Goal: Navigation & Orientation: Understand site structure

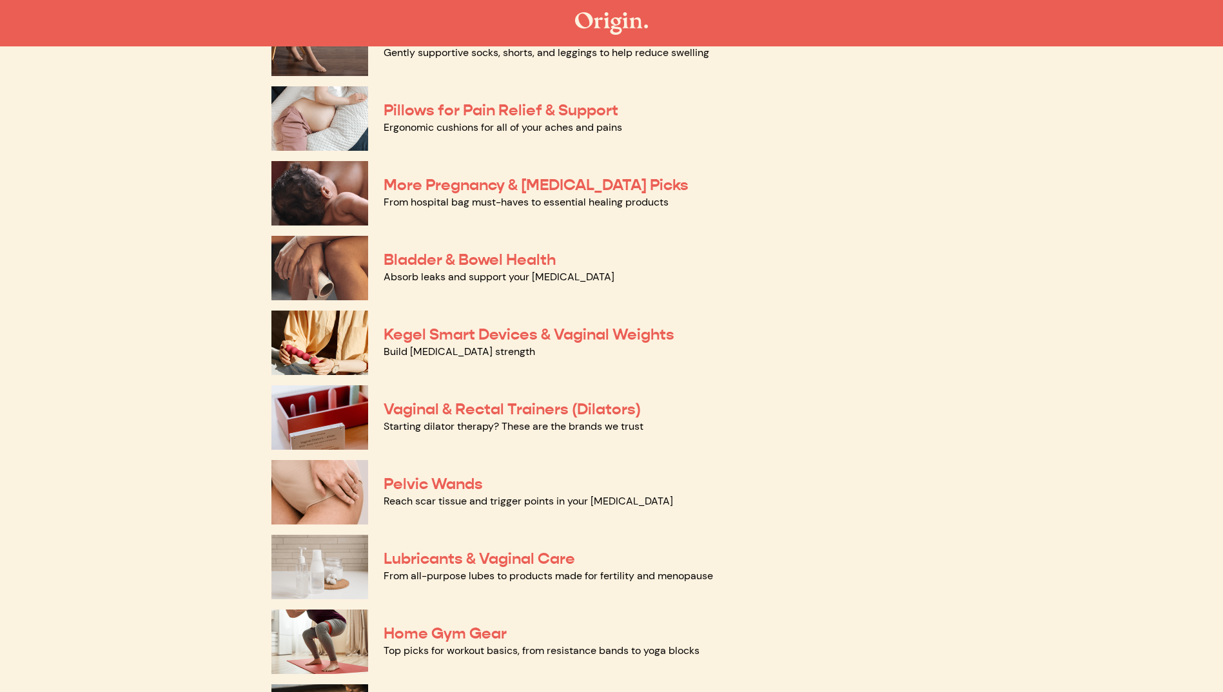
scroll to position [322, 0]
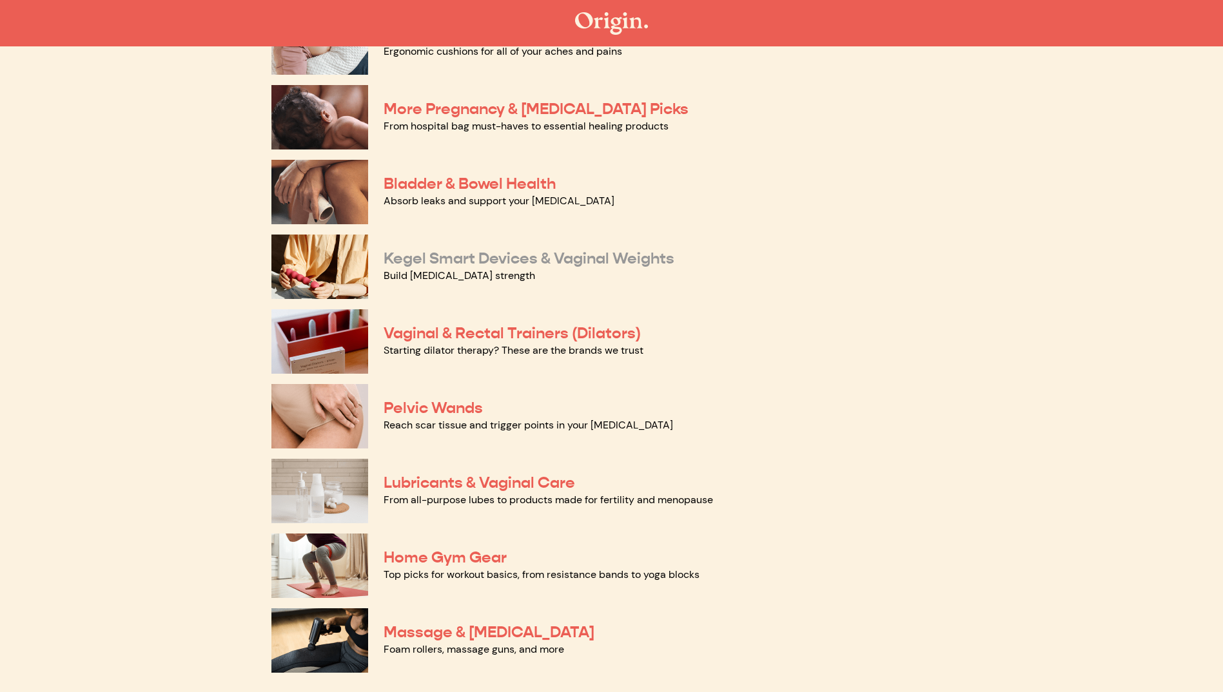
click at [457, 255] on link "Kegel Smart Devices & Vaginal Weights" at bounding box center [528, 258] width 291 height 19
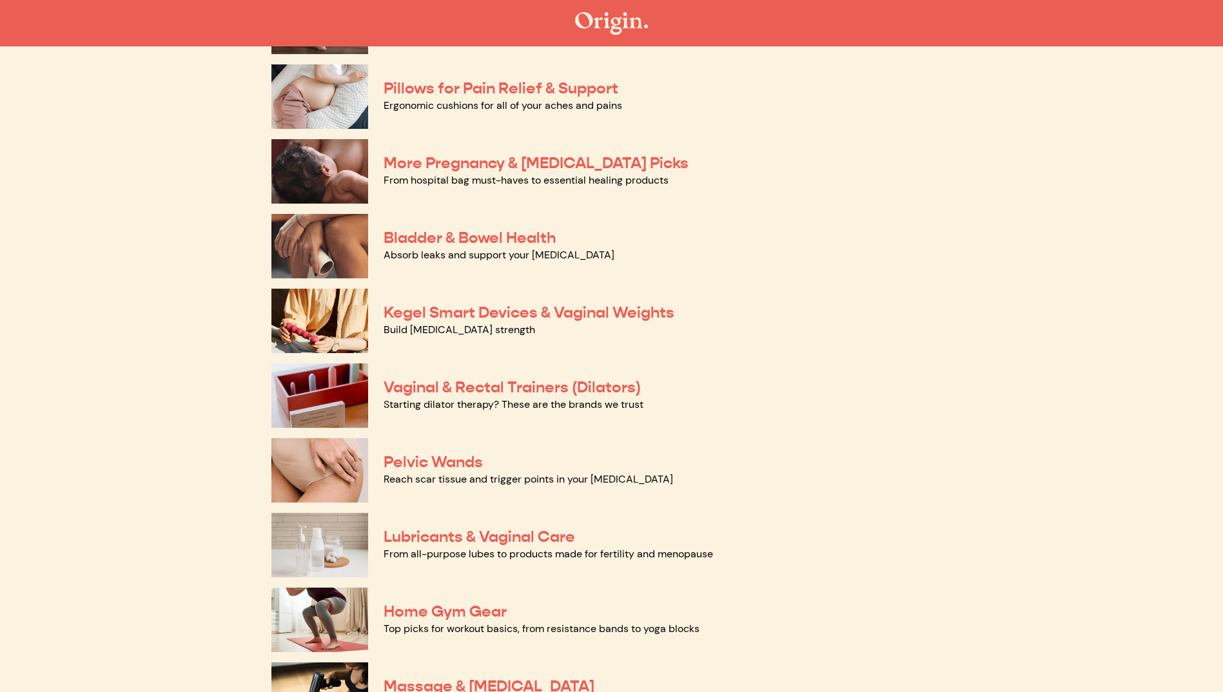
scroll to position [322, 0]
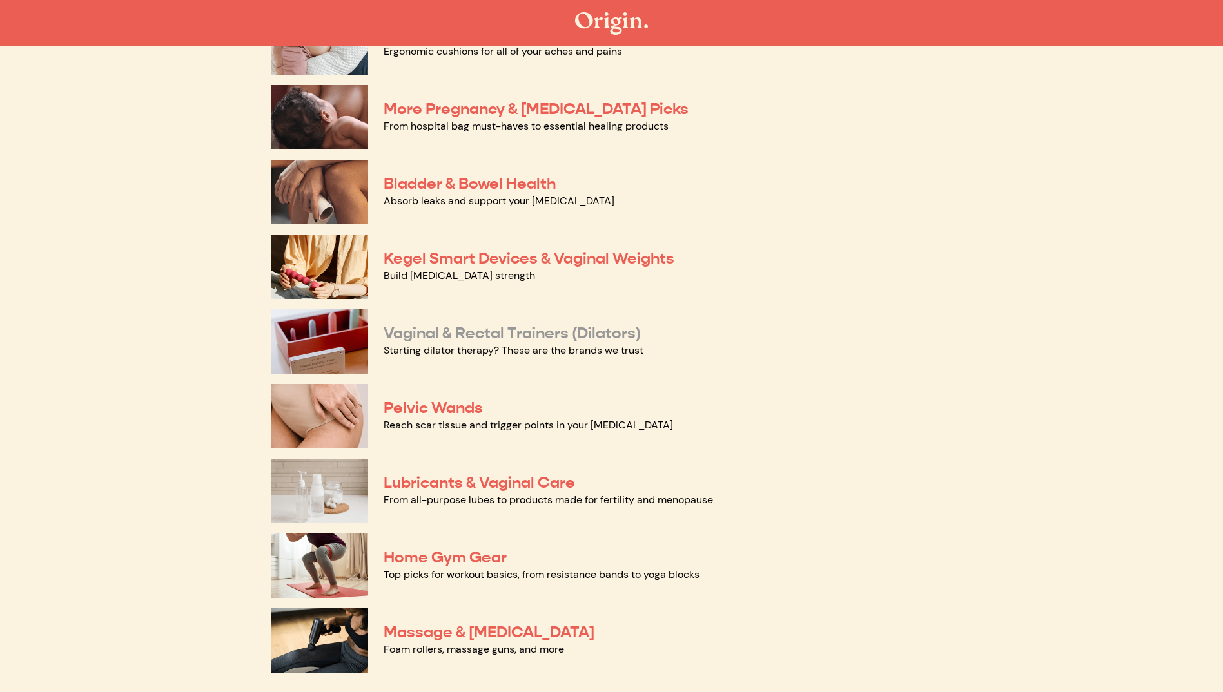
click at [489, 333] on link "Vaginal & Rectal Trainers (Dilators)" at bounding box center [511, 333] width 257 height 19
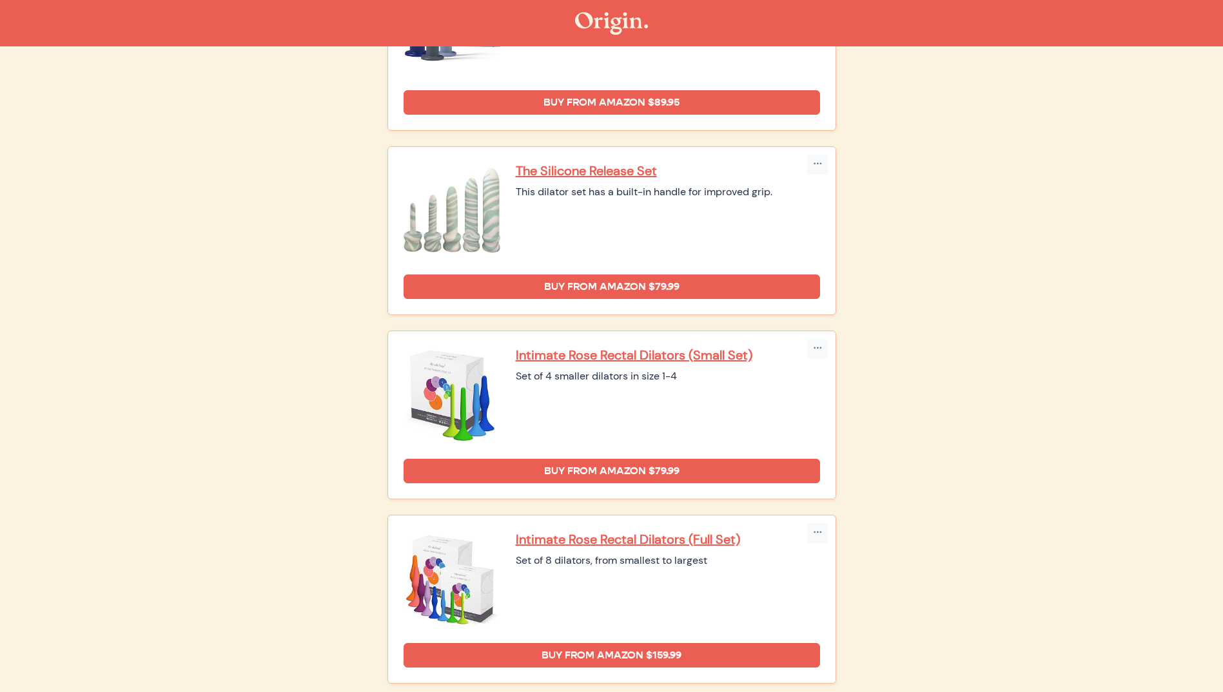
scroll to position [1361, 0]
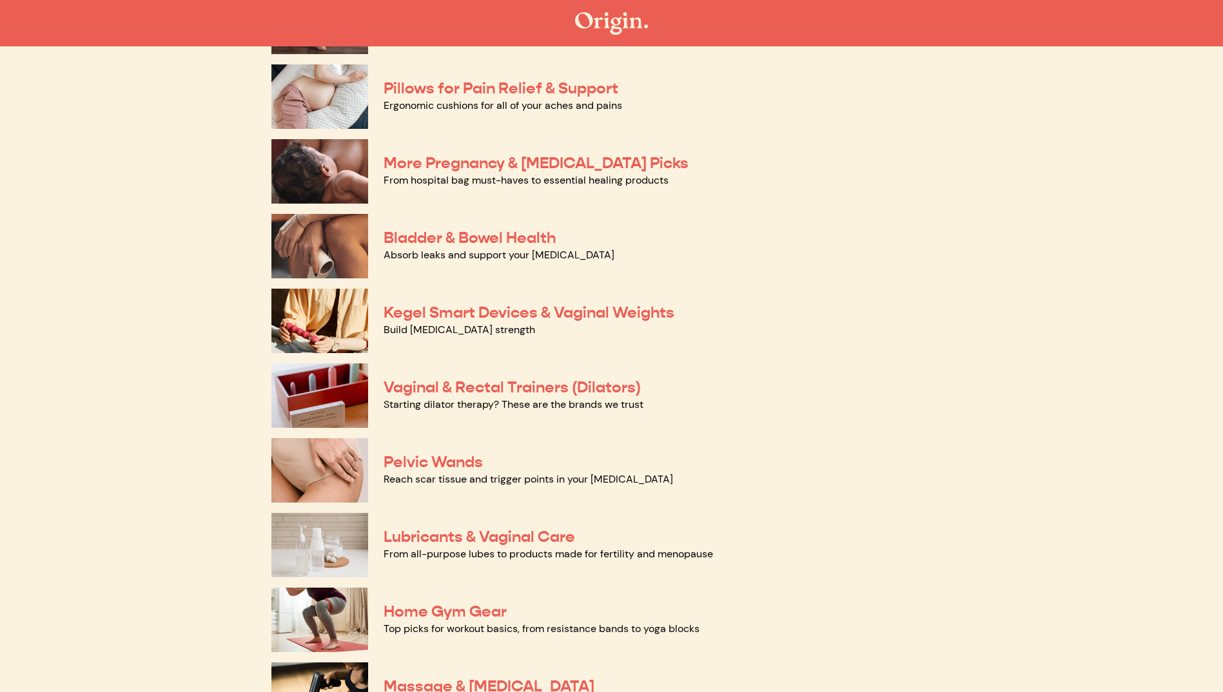
scroll to position [322, 0]
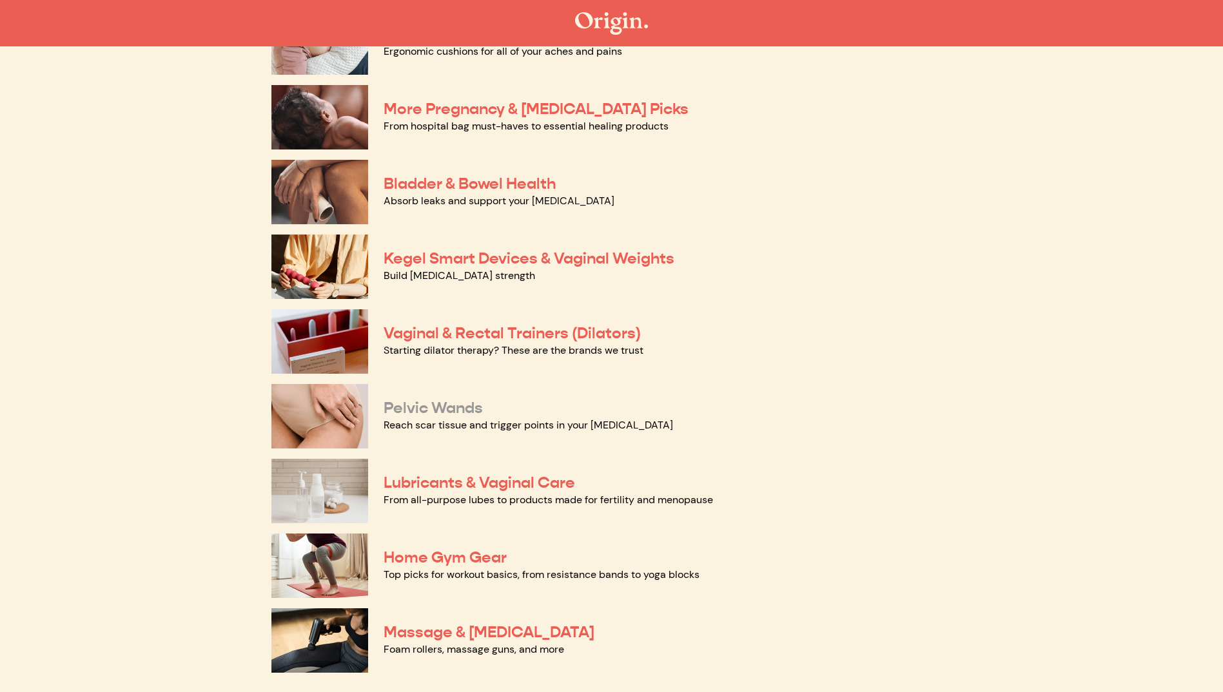
click at [407, 407] on link "Pelvic Wands" at bounding box center [432, 407] width 99 height 19
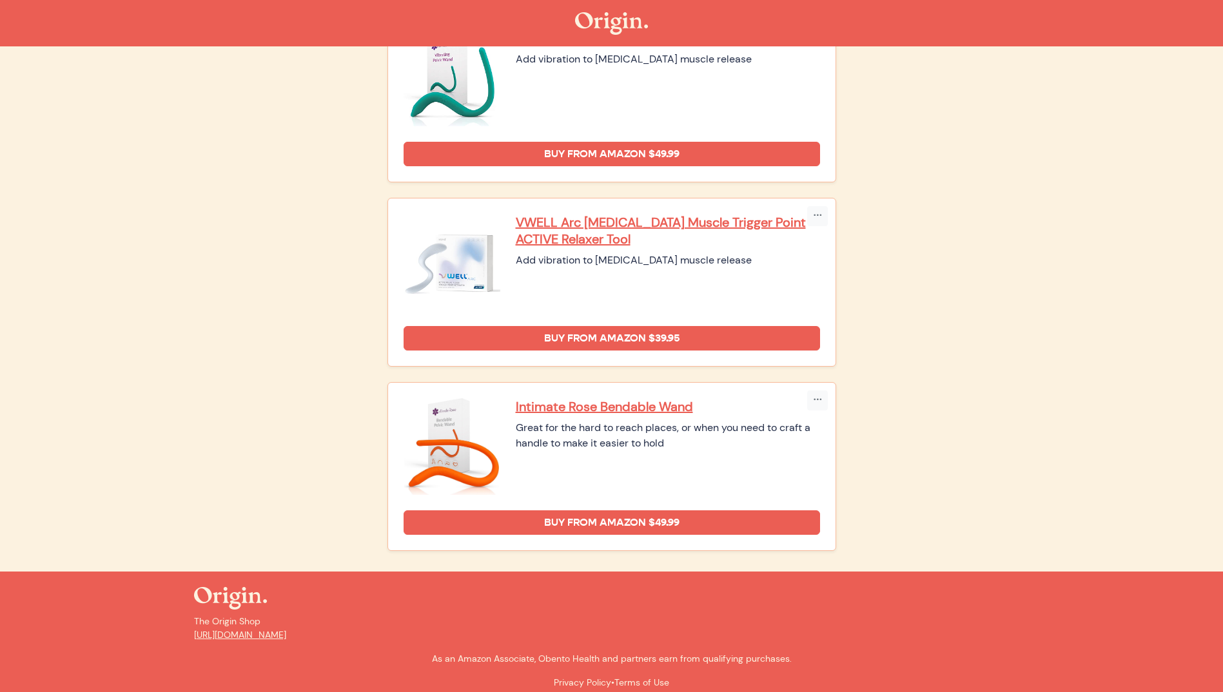
scroll to position [552, 0]
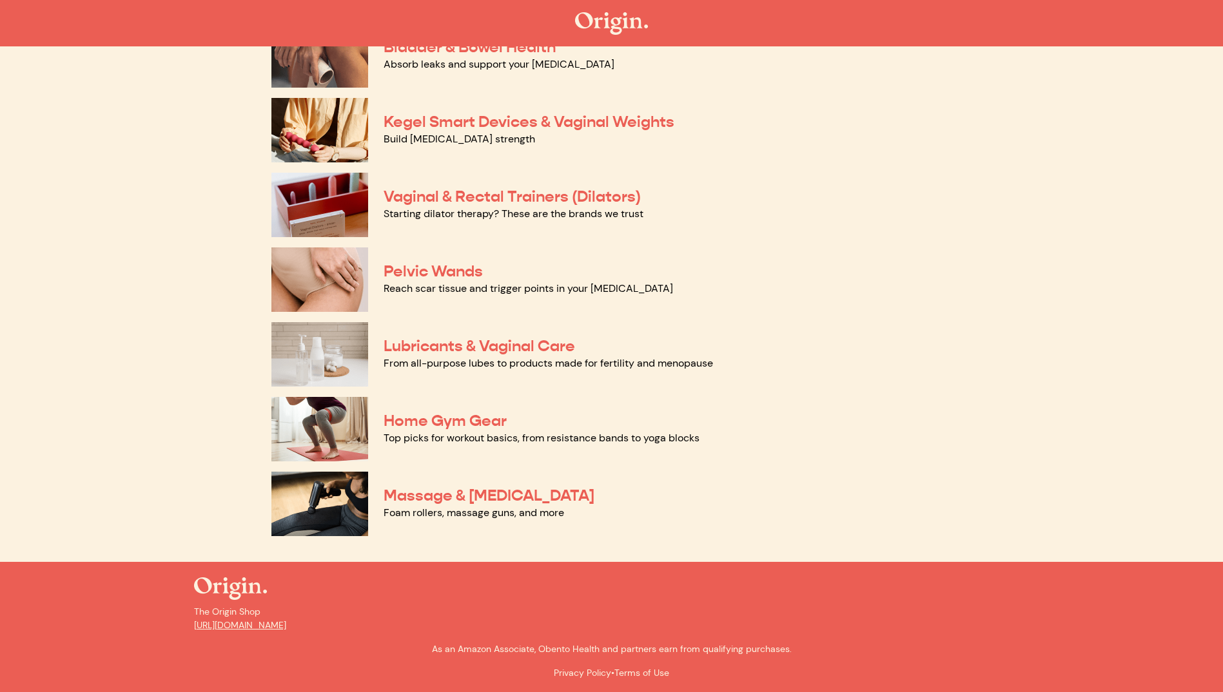
scroll to position [460, 0]
click at [489, 342] on link "Lubricants & Vaginal Care" at bounding box center [478, 345] width 191 height 19
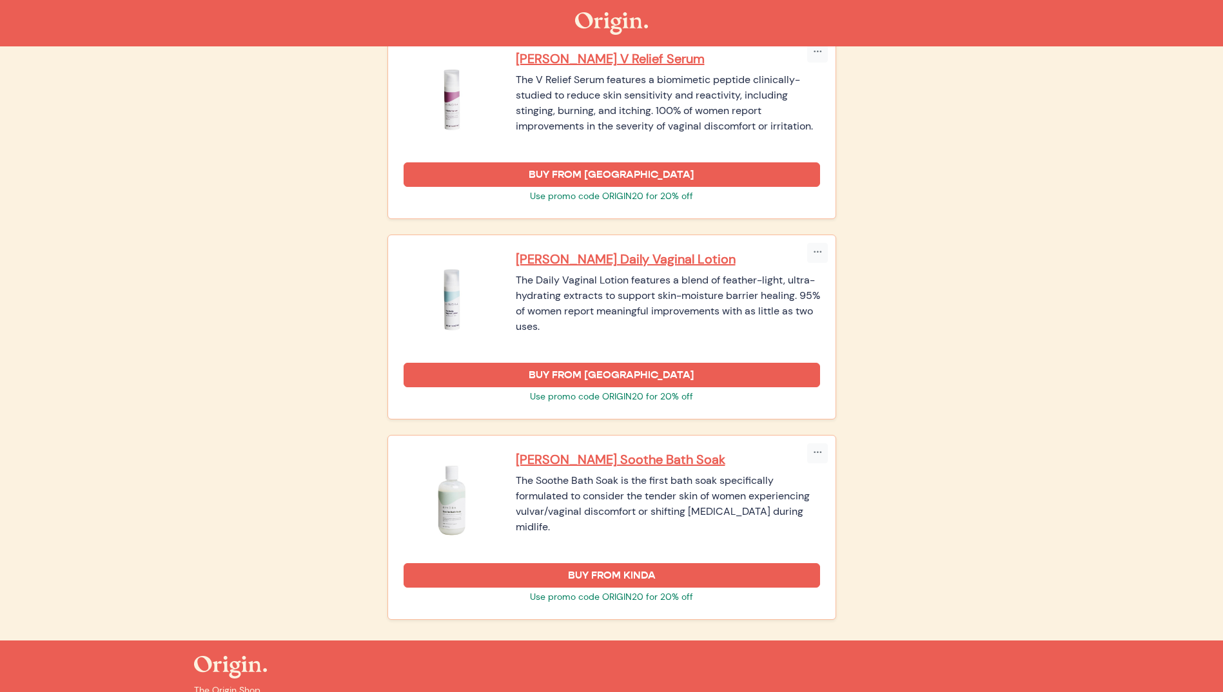
scroll to position [1740, 0]
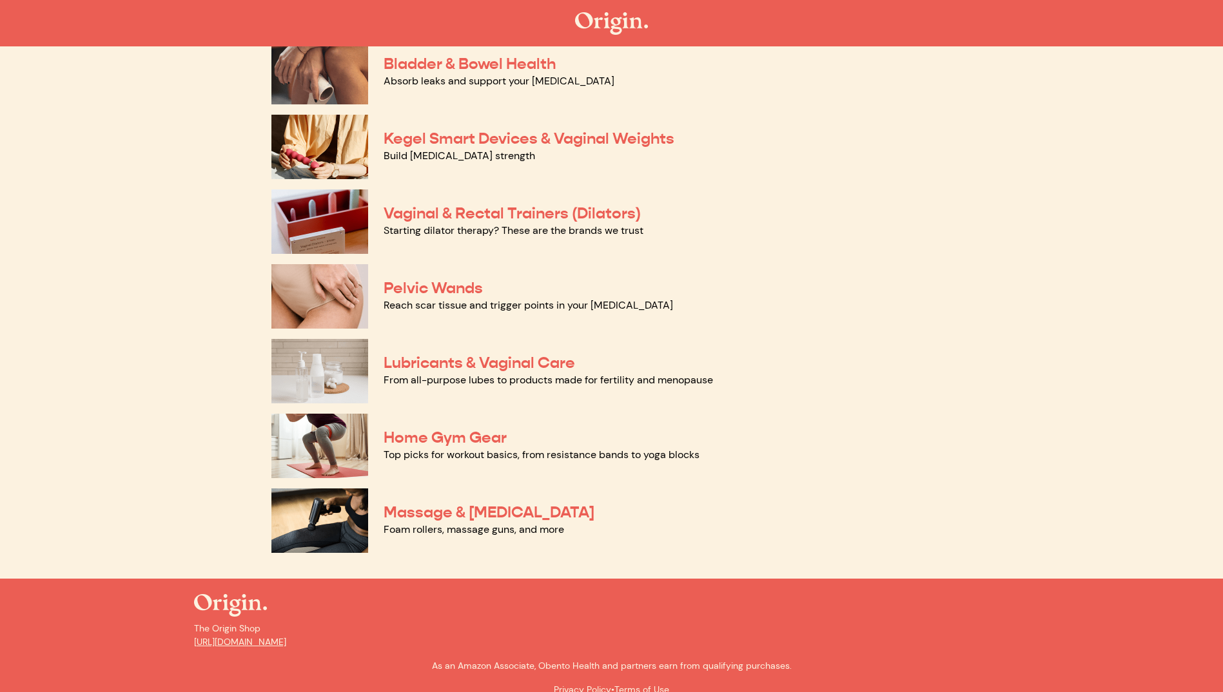
scroll to position [460, 0]
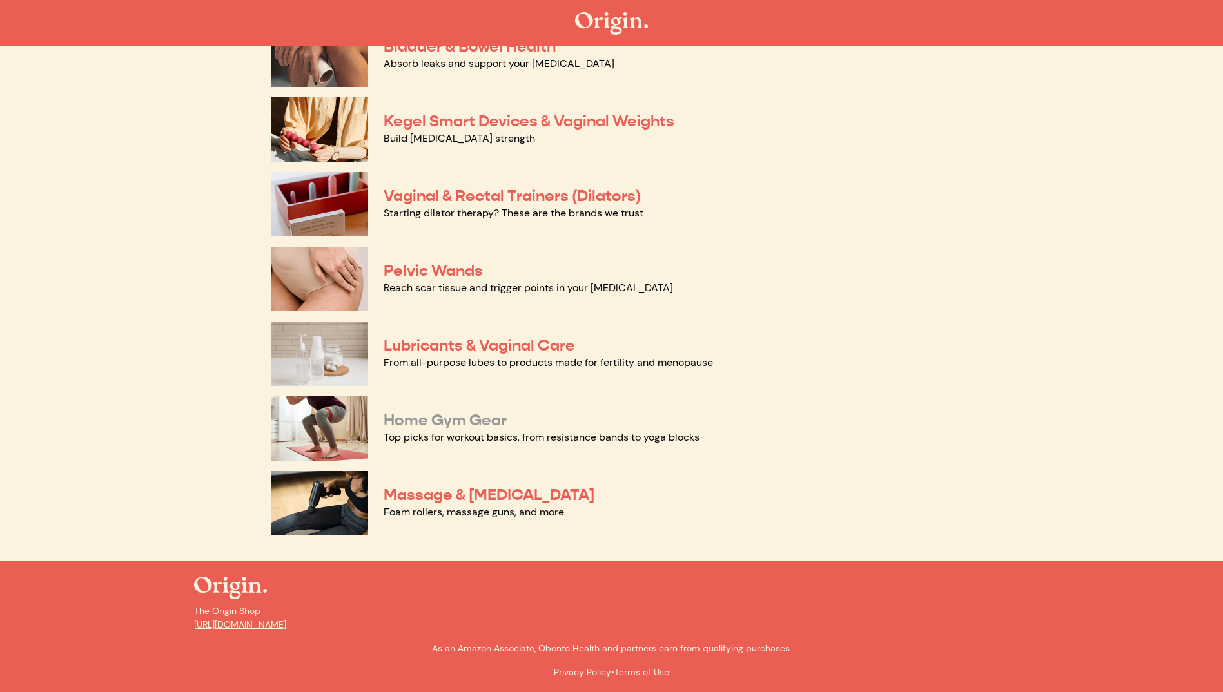
click at [450, 418] on link "Home Gym Gear" at bounding box center [444, 420] width 123 height 19
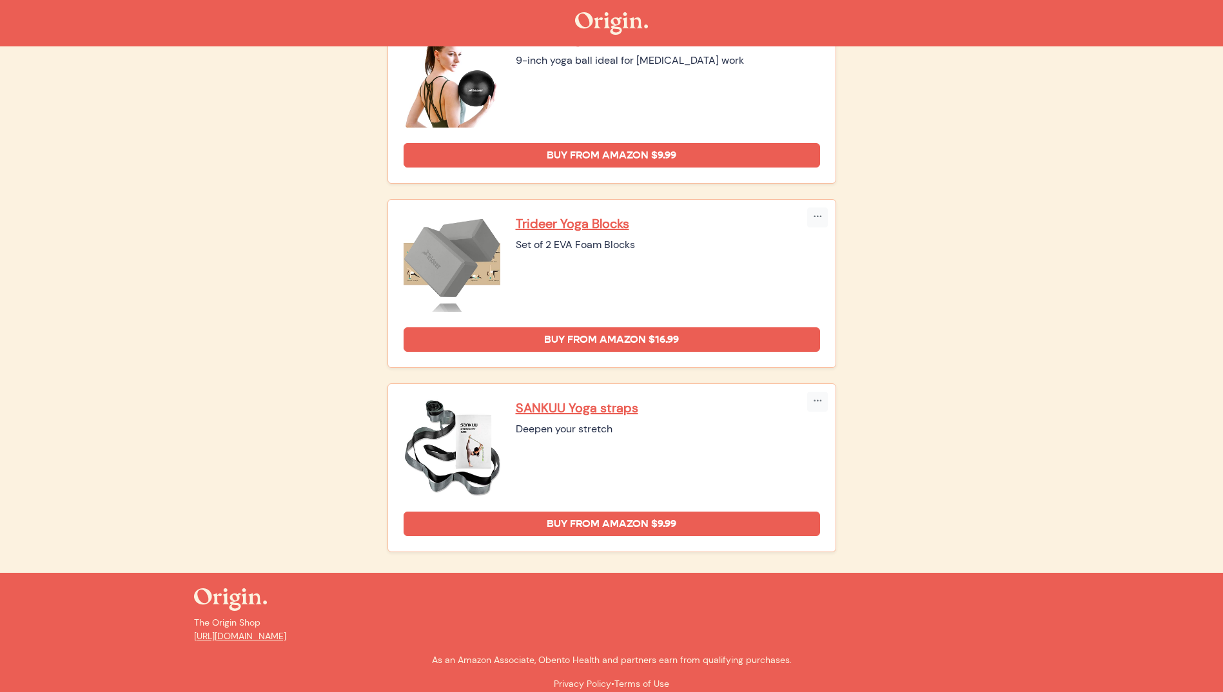
scroll to position [937, 0]
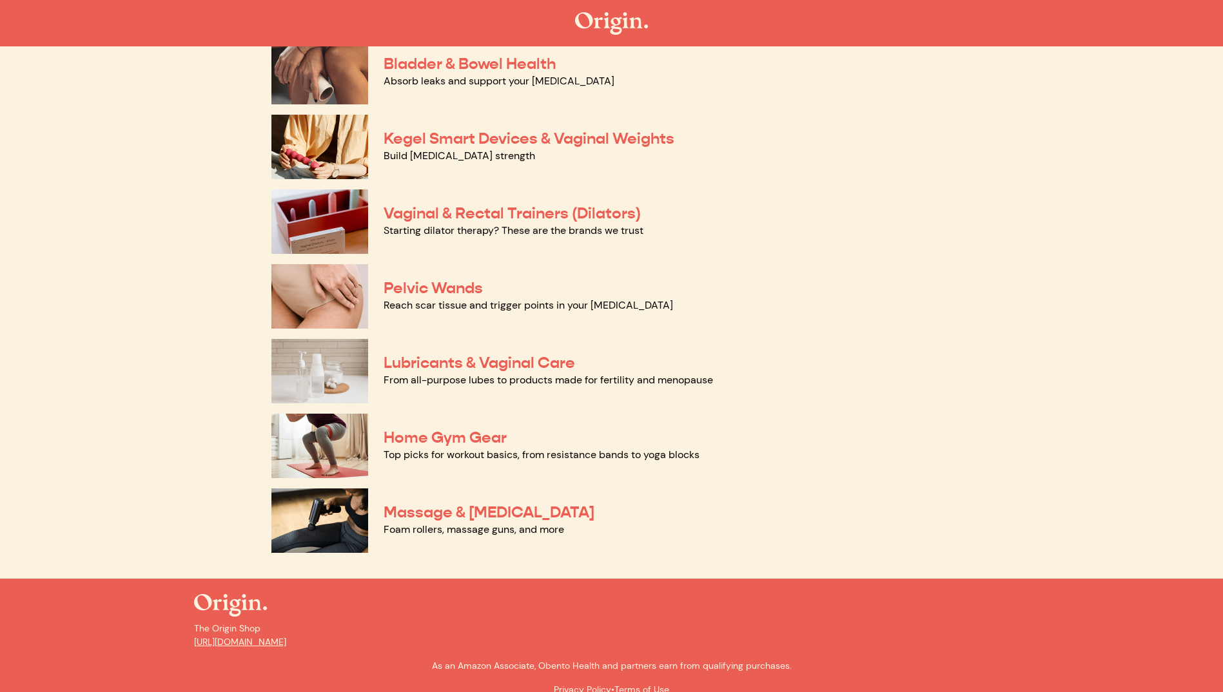
scroll to position [460, 0]
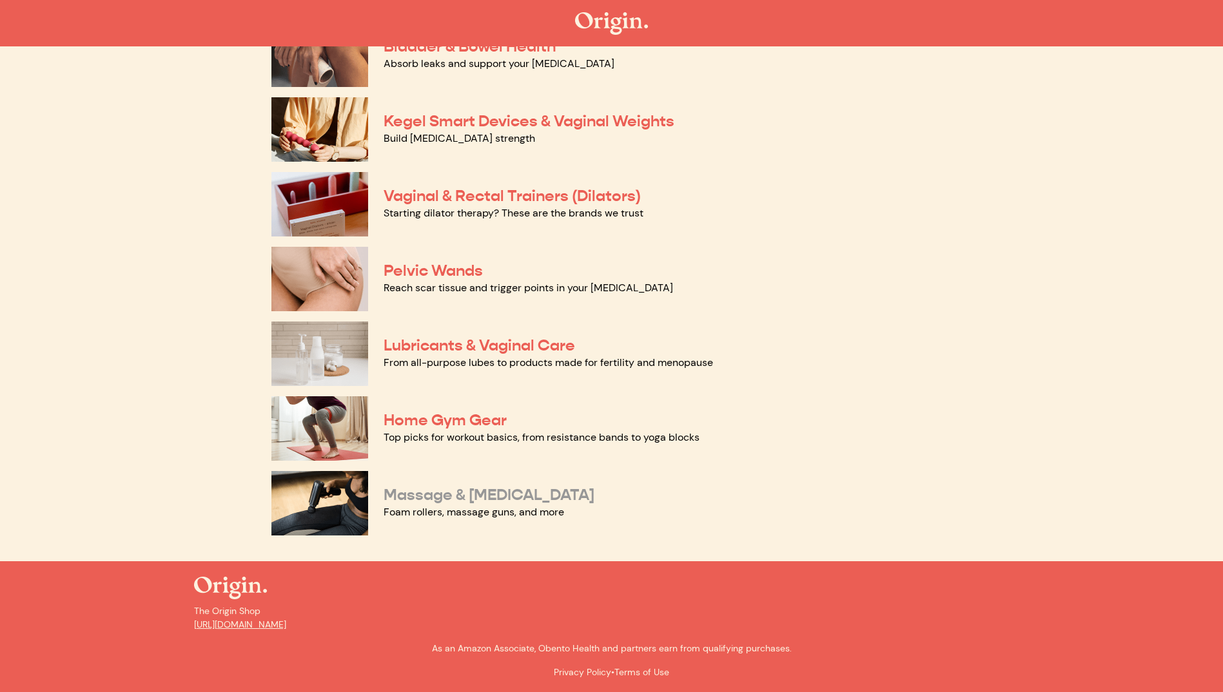
click at [466, 496] on link "Massage & Myofascial Release" at bounding box center [488, 494] width 211 height 19
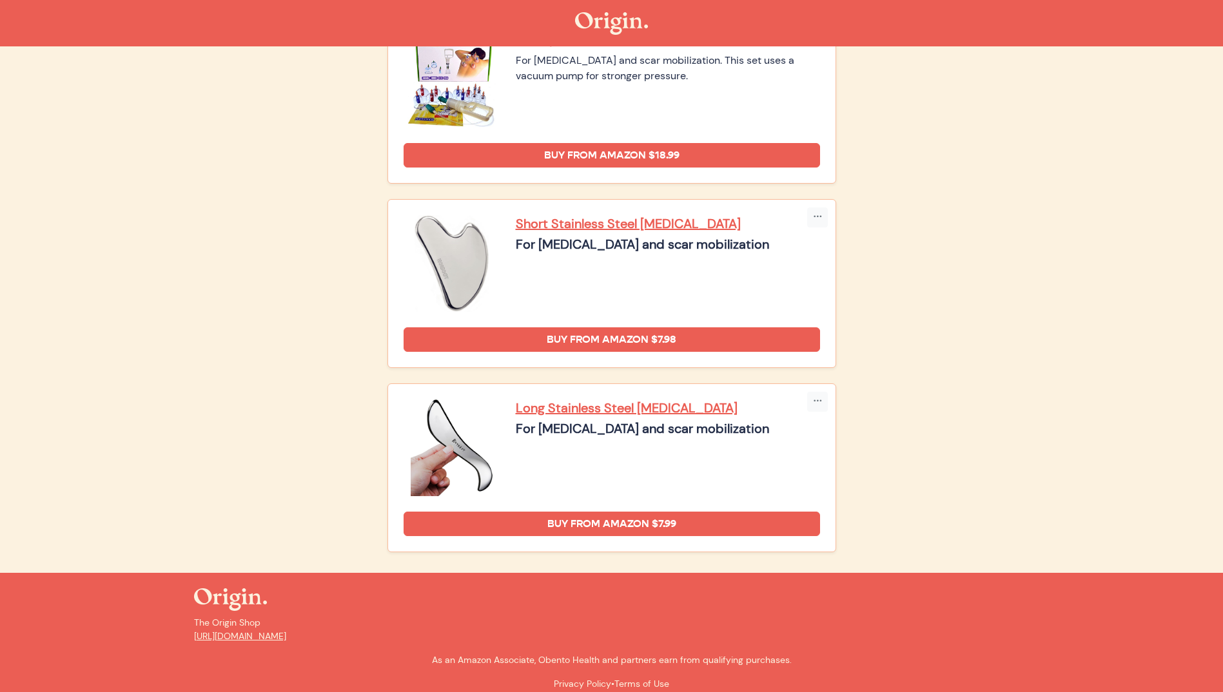
scroll to position [1842, 0]
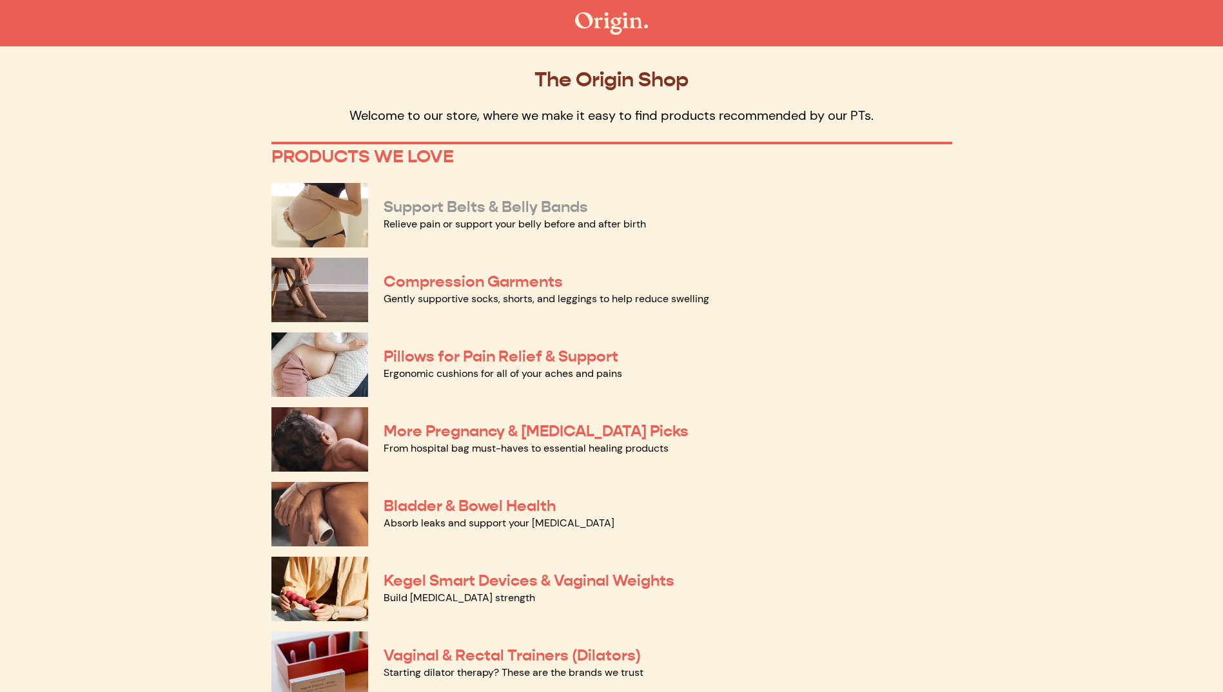
click at [466, 205] on link "Support Belts & Belly Bands" at bounding box center [485, 206] width 204 height 19
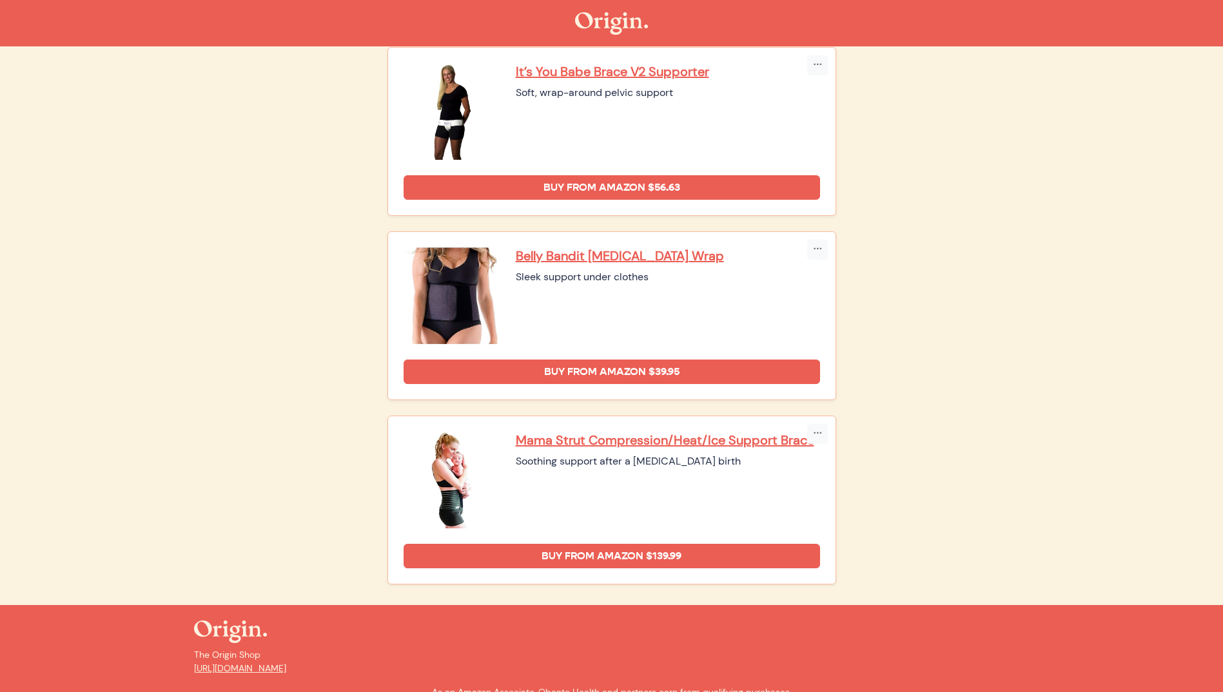
scroll to position [753, 0]
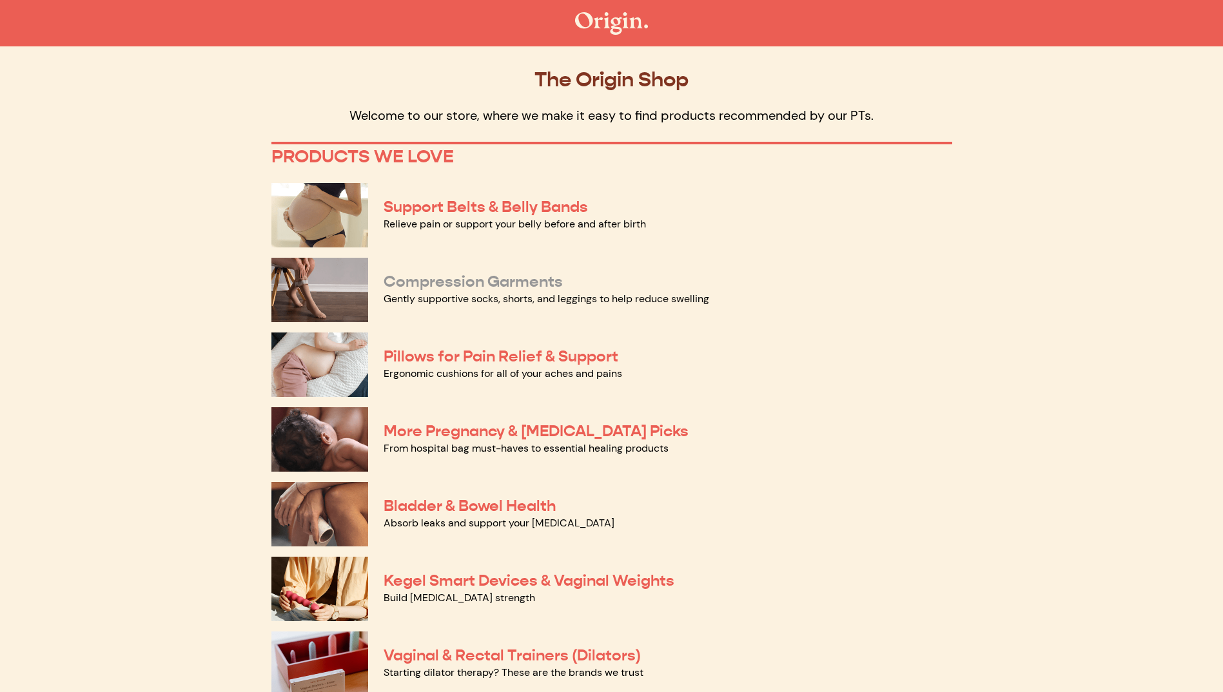
click at [460, 278] on link "Compression Garments" at bounding box center [472, 281] width 179 height 19
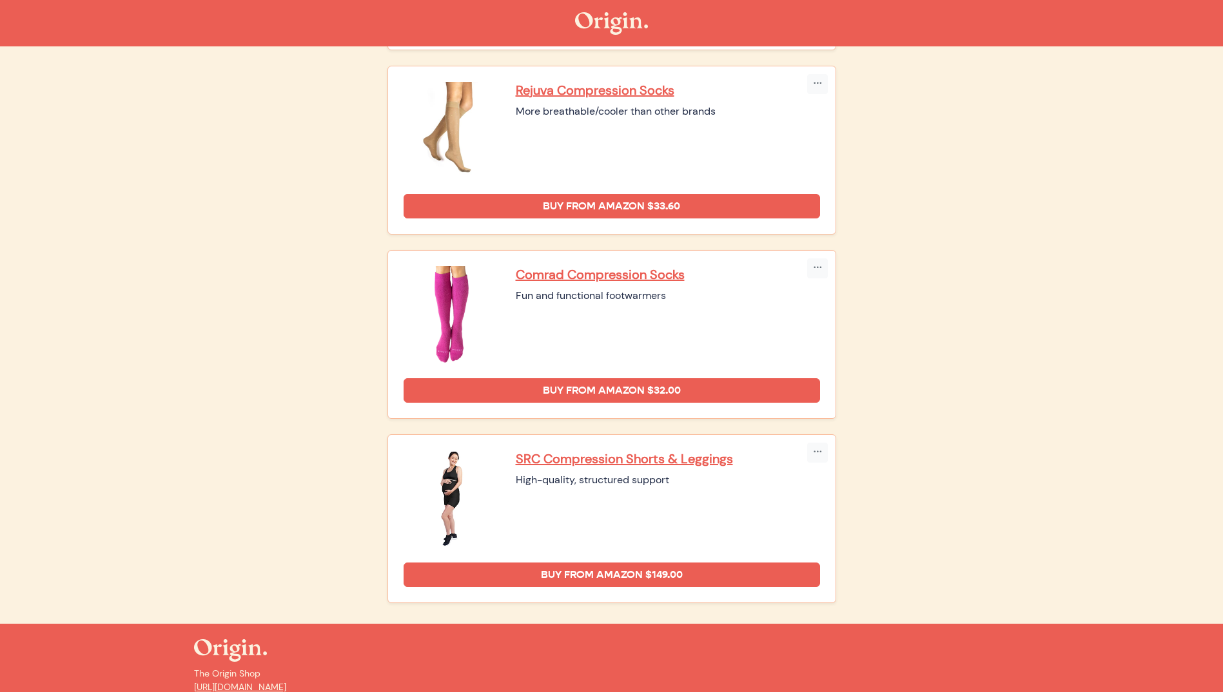
scroll to position [322, 0]
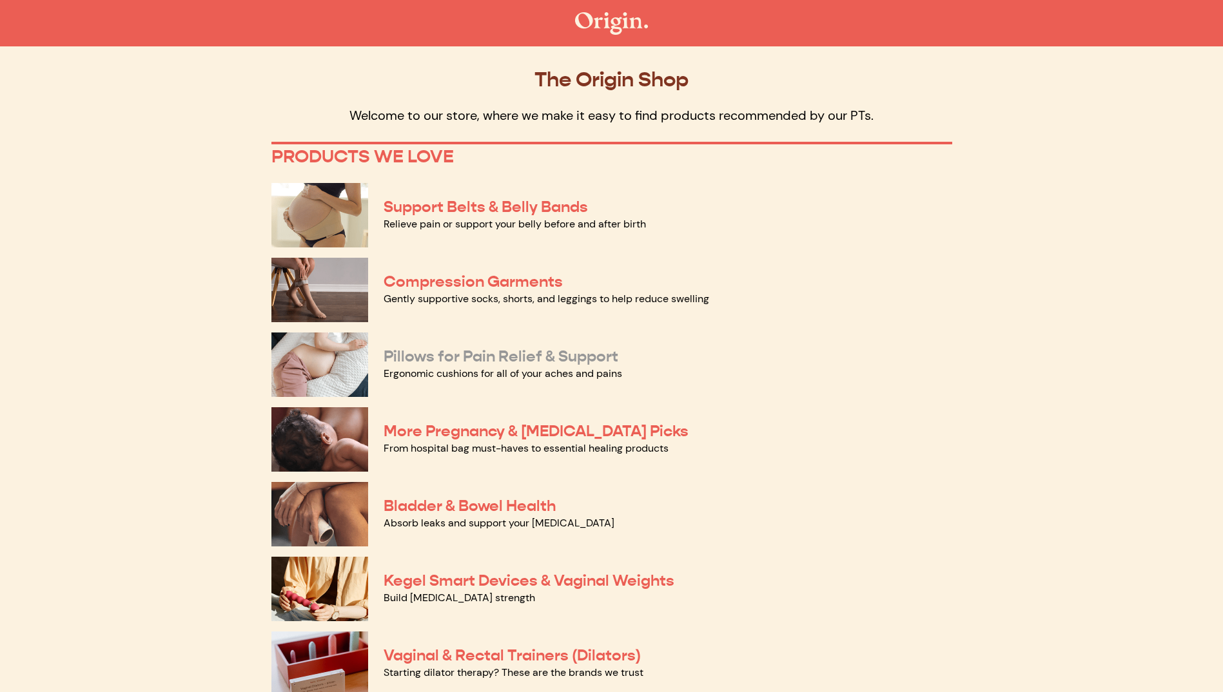
click at [466, 356] on link "Pillows for Pain Relief & Support" at bounding box center [500, 356] width 235 height 19
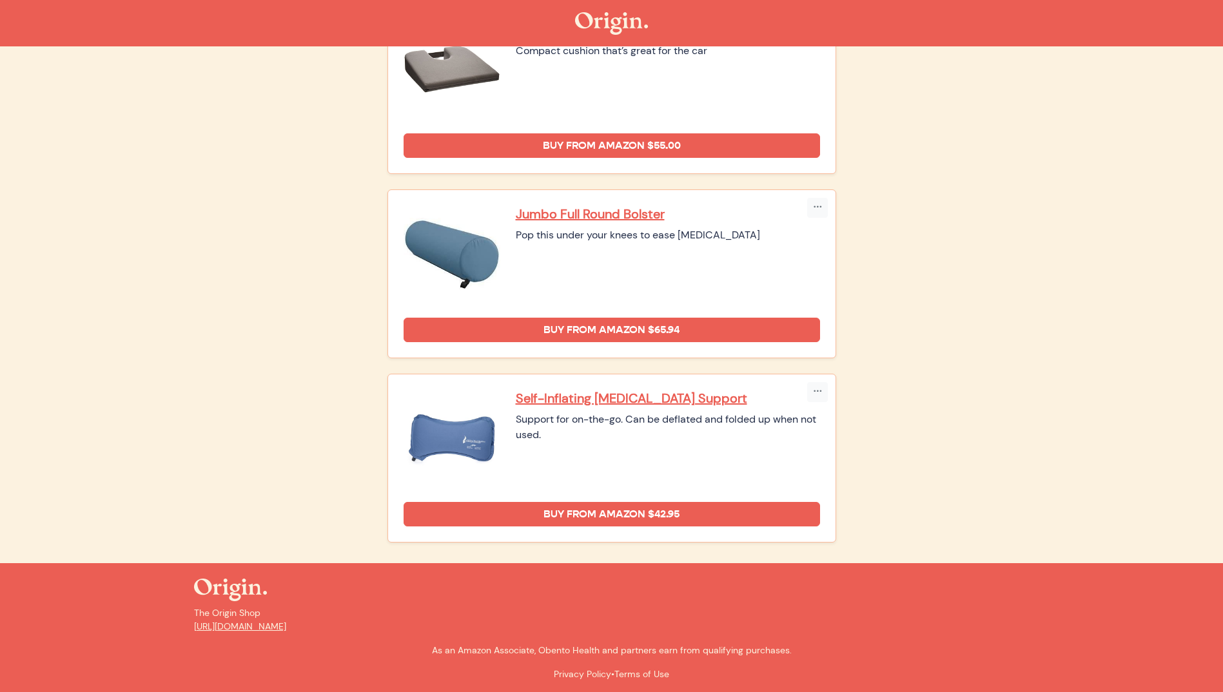
scroll to position [753, 0]
